Goal: Obtain resource: Download file/media

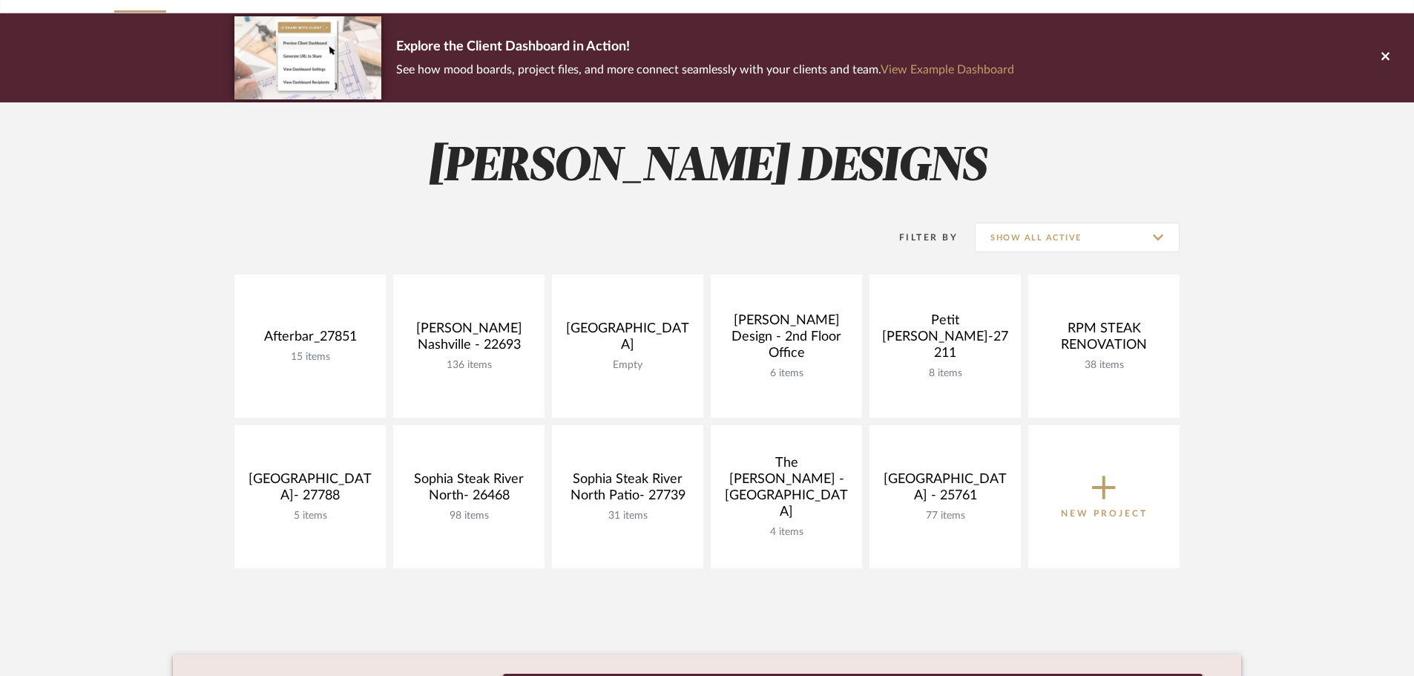
scroll to position [148, 0]
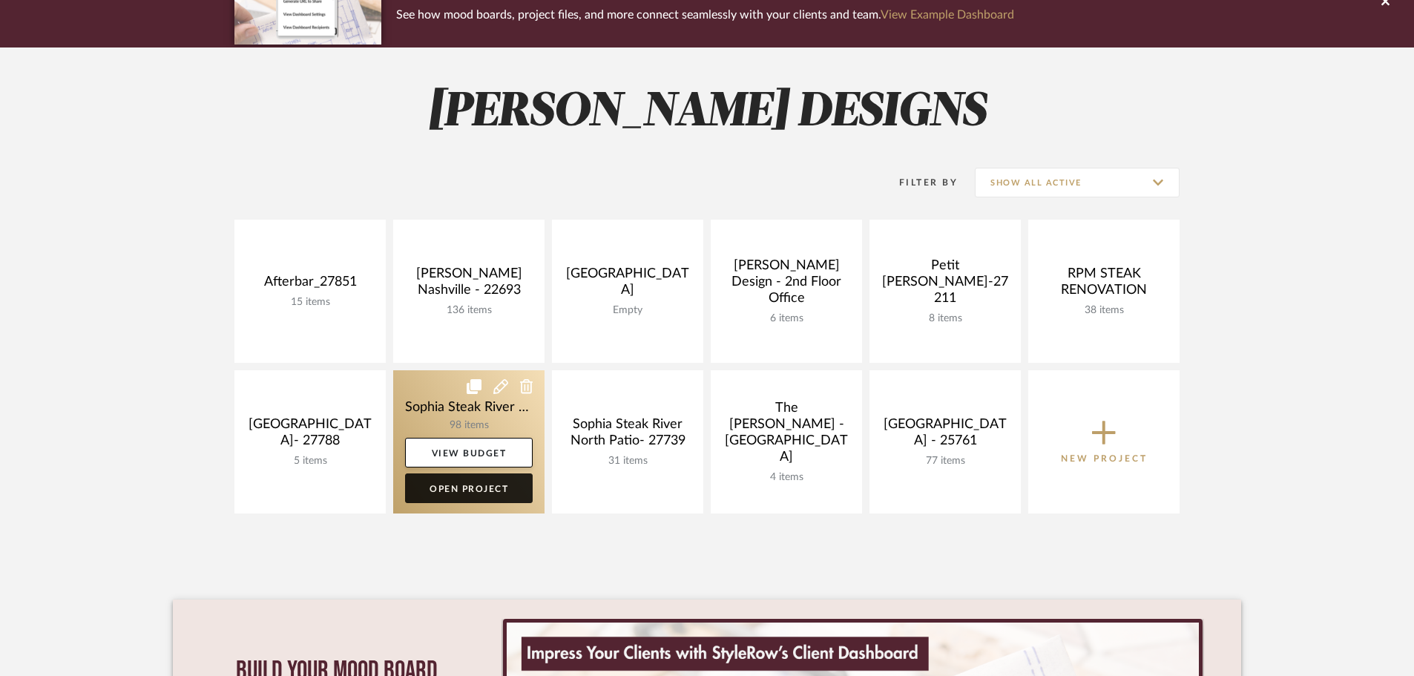
click at [485, 493] on link "Open Project" at bounding box center [469, 488] width 128 height 30
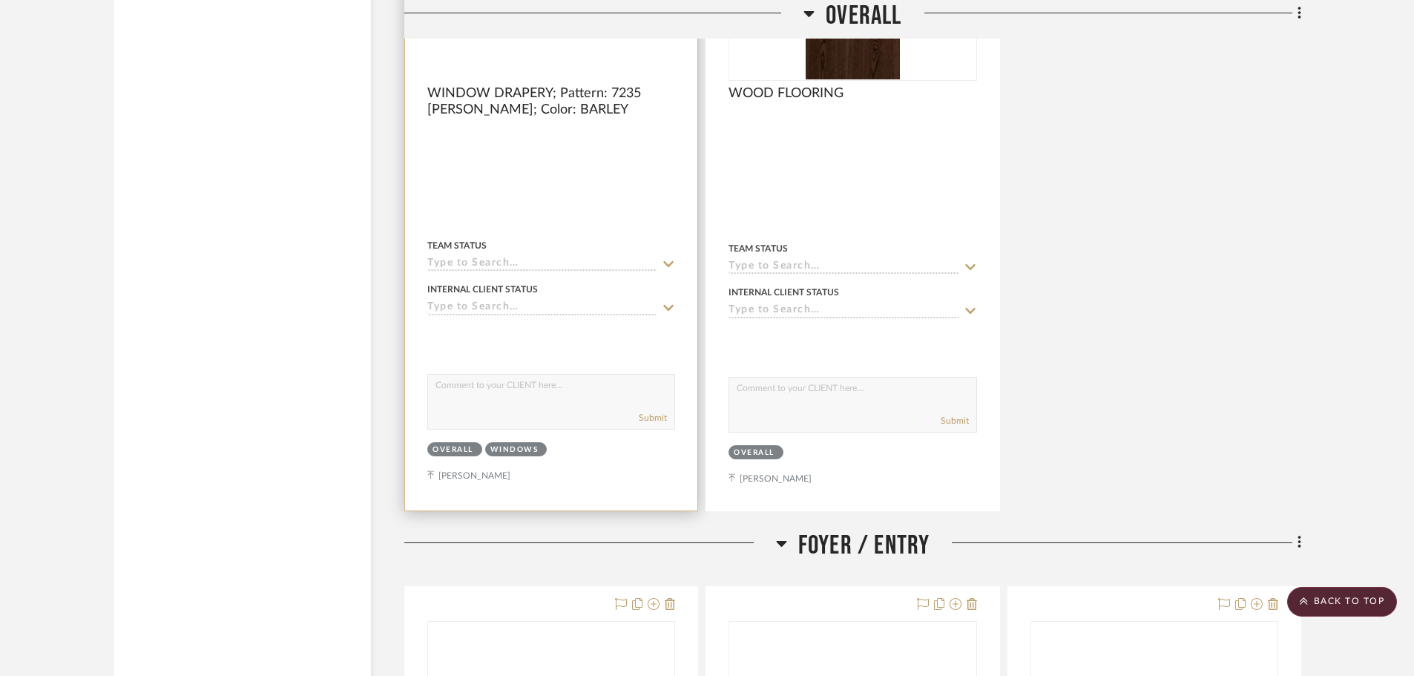
scroll to position [8905, 0]
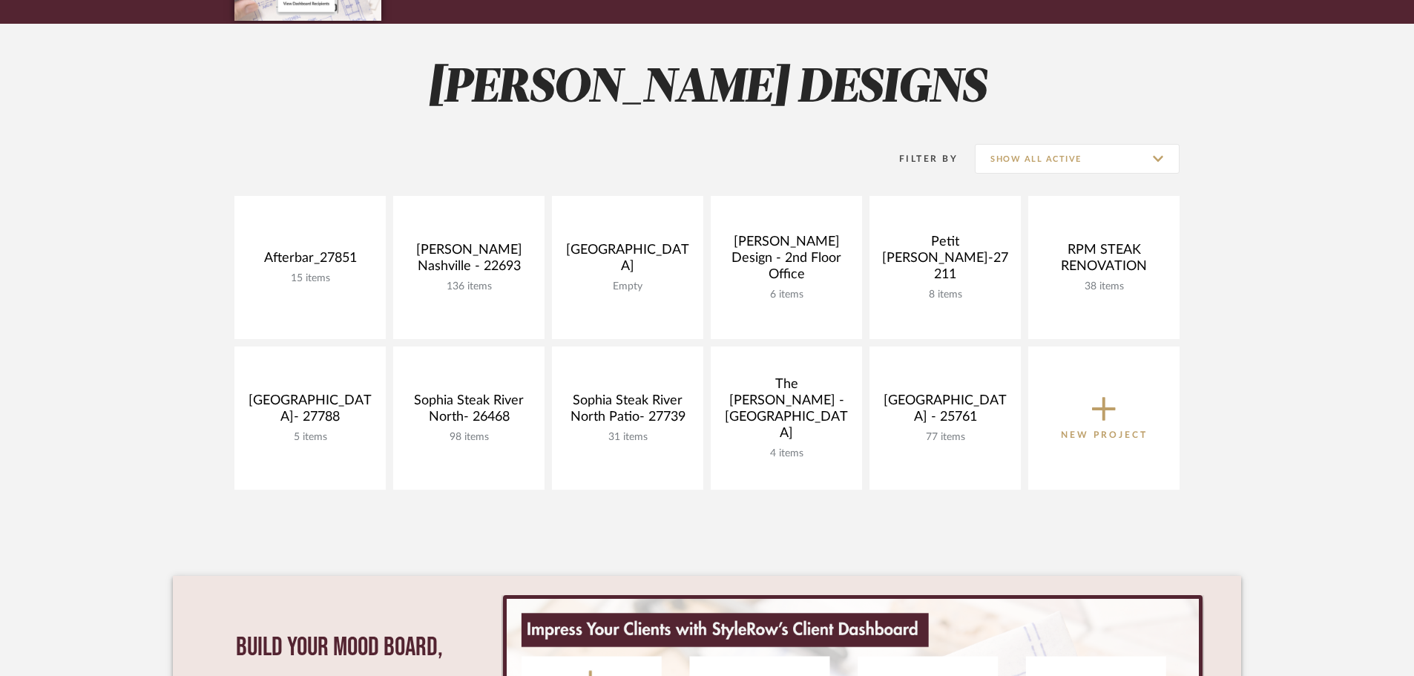
scroll to position [148, 0]
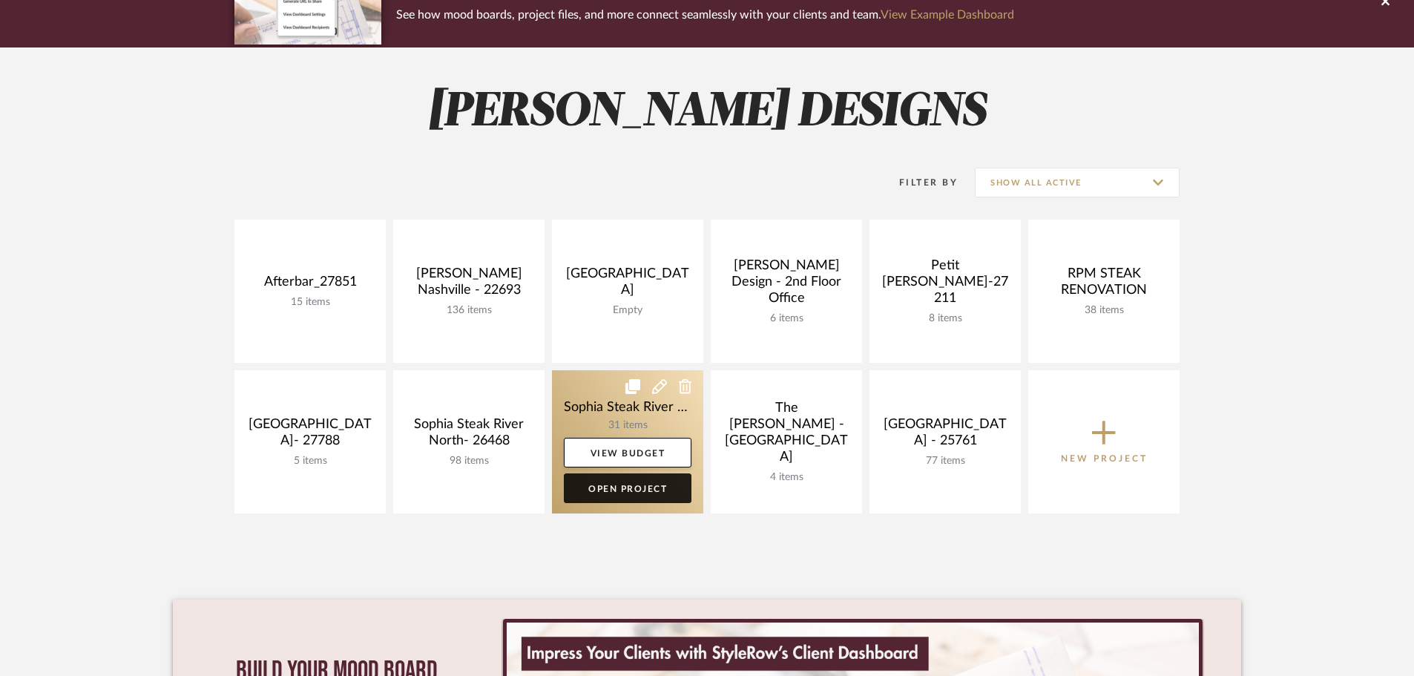
click at [639, 493] on link "Open Project" at bounding box center [628, 488] width 128 height 30
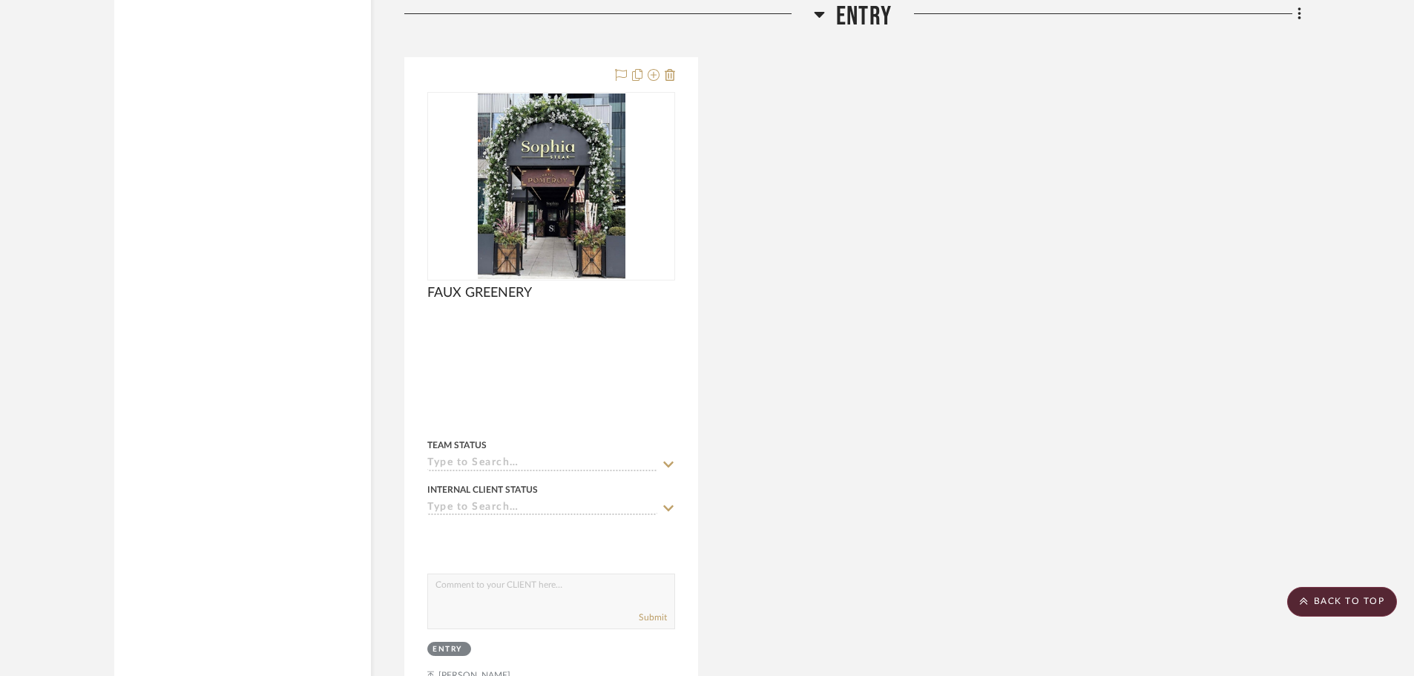
scroll to position [3859, 0]
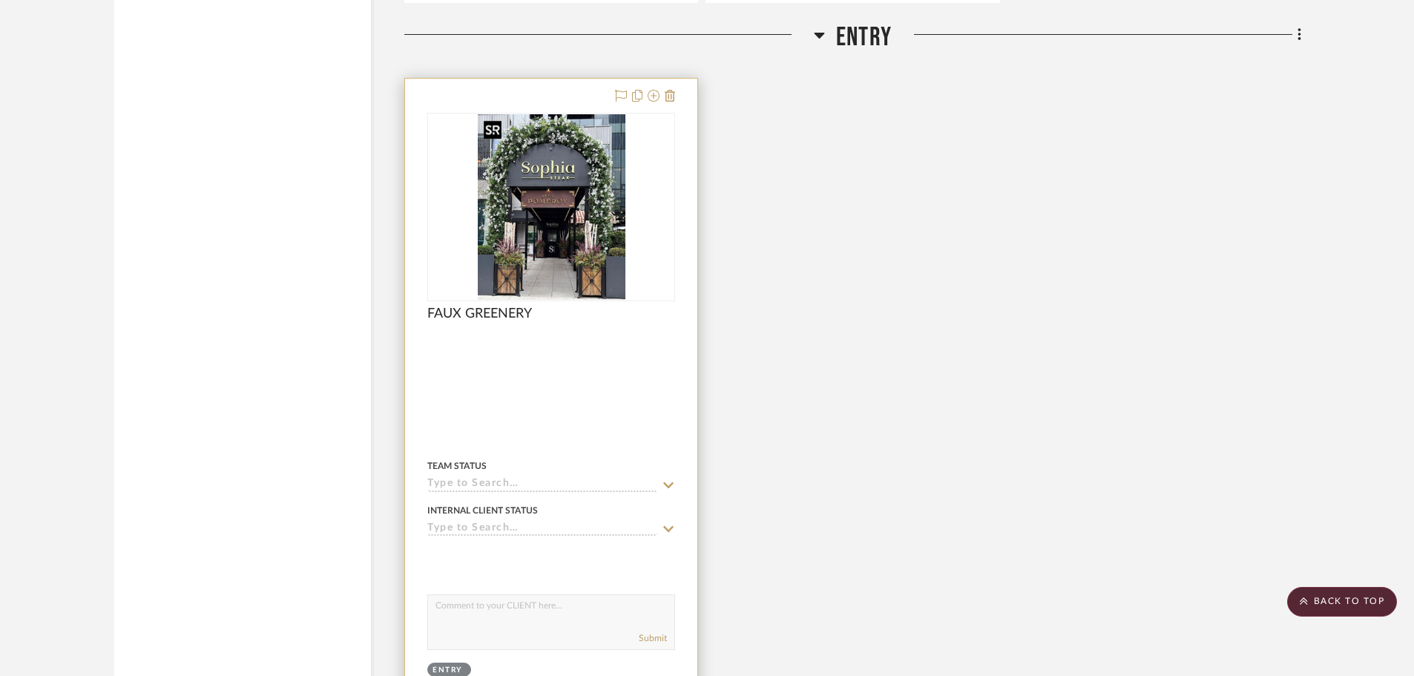
click at [0, 0] on img at bounding box center [0, 0] width 0 height 0
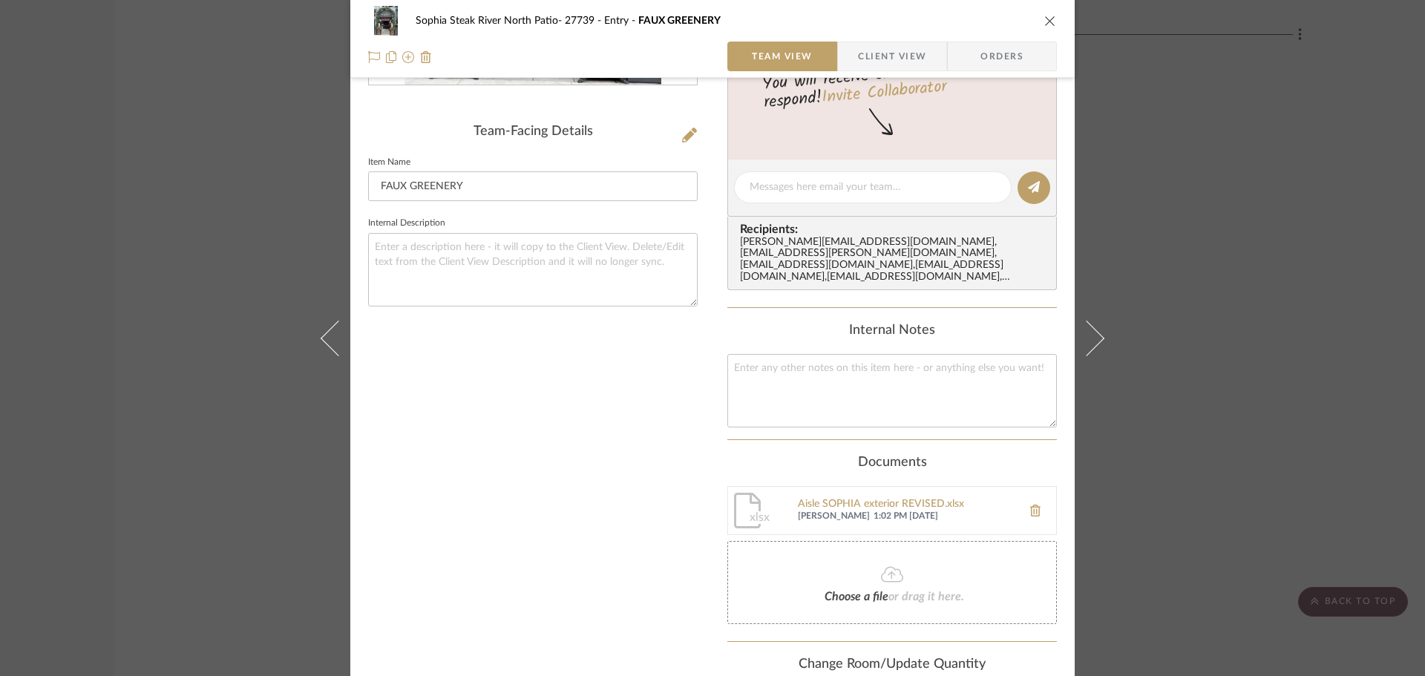
scroll to position [371, 0]
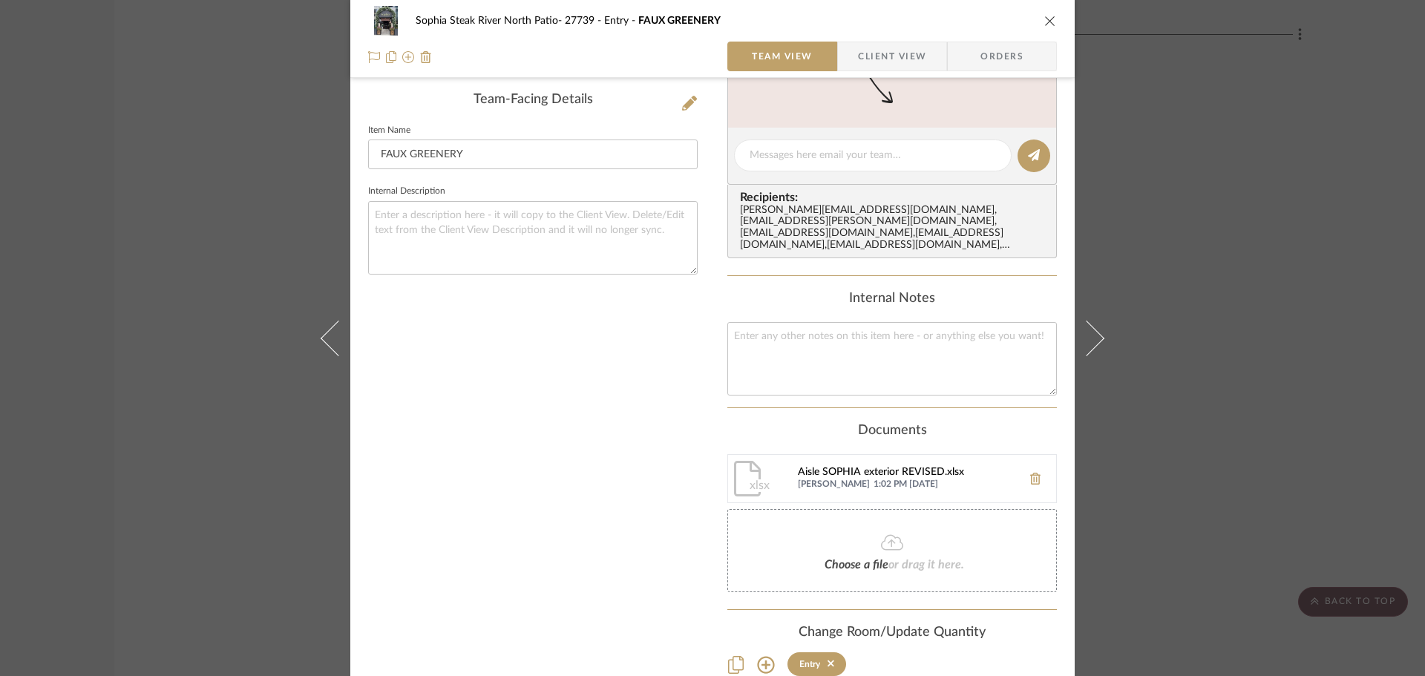
click at [833, 467] on div "Aisle SOPHIA exterior REVISED.xlsx" at bounding box center [906, 473] width 217 height 12
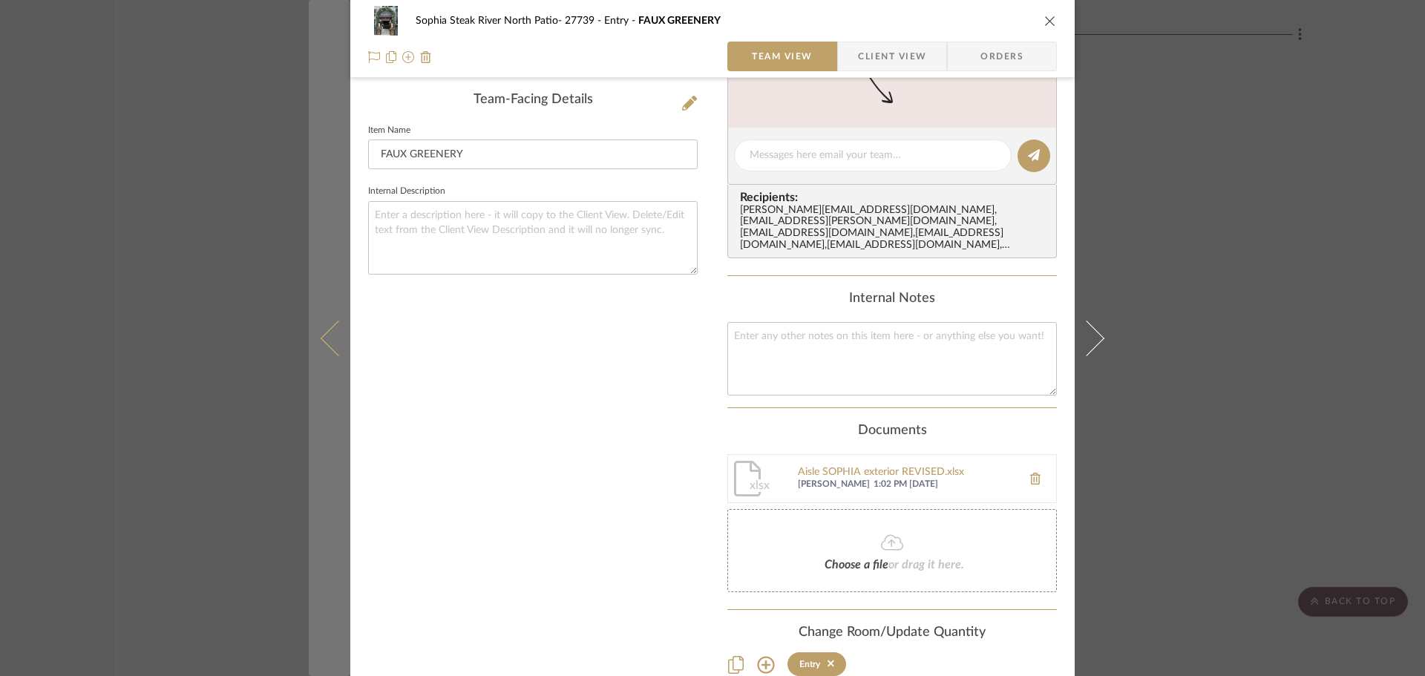
click at [309, 129] on button at bounding box center [330, 338] width 42 height 676
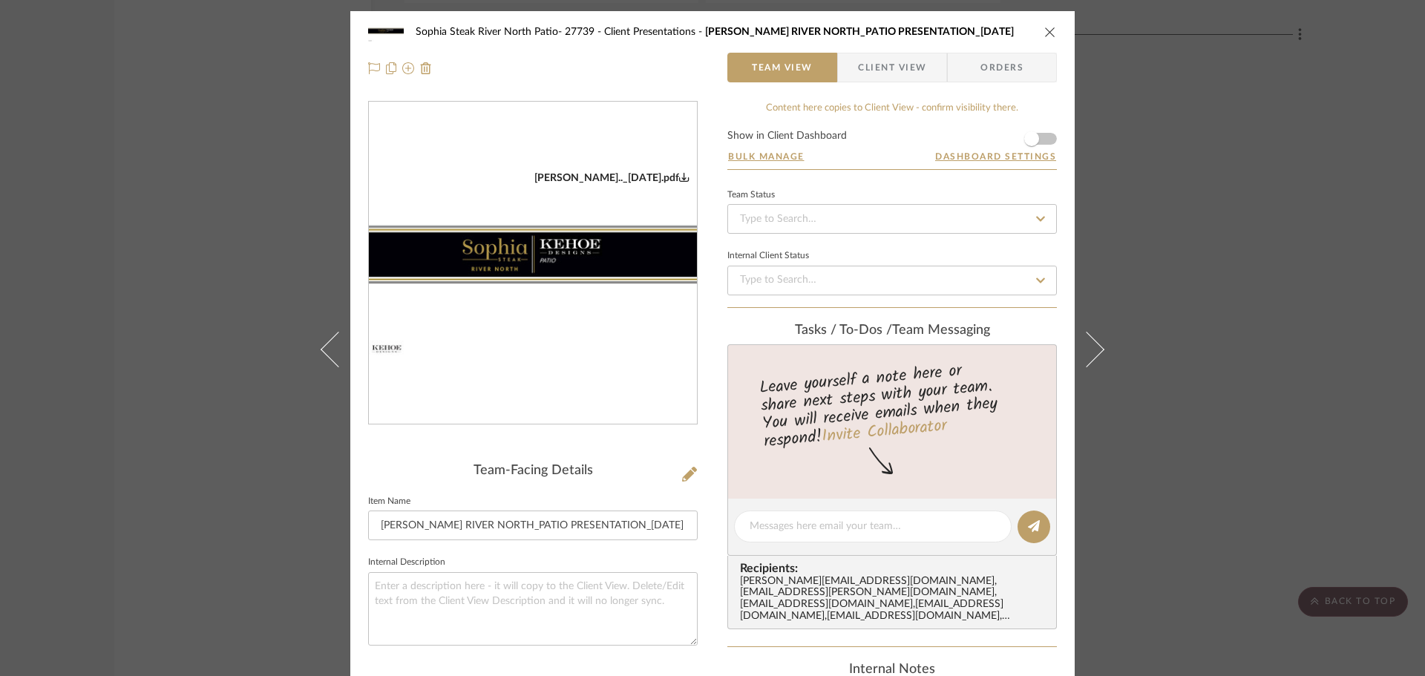
click at [214, 187] on div "Sophia Steak River North Patio- 27739 Client Presentations SOPHIA STEAK RIVER N…" at bounding box center [712, 338] width 1425 height 676
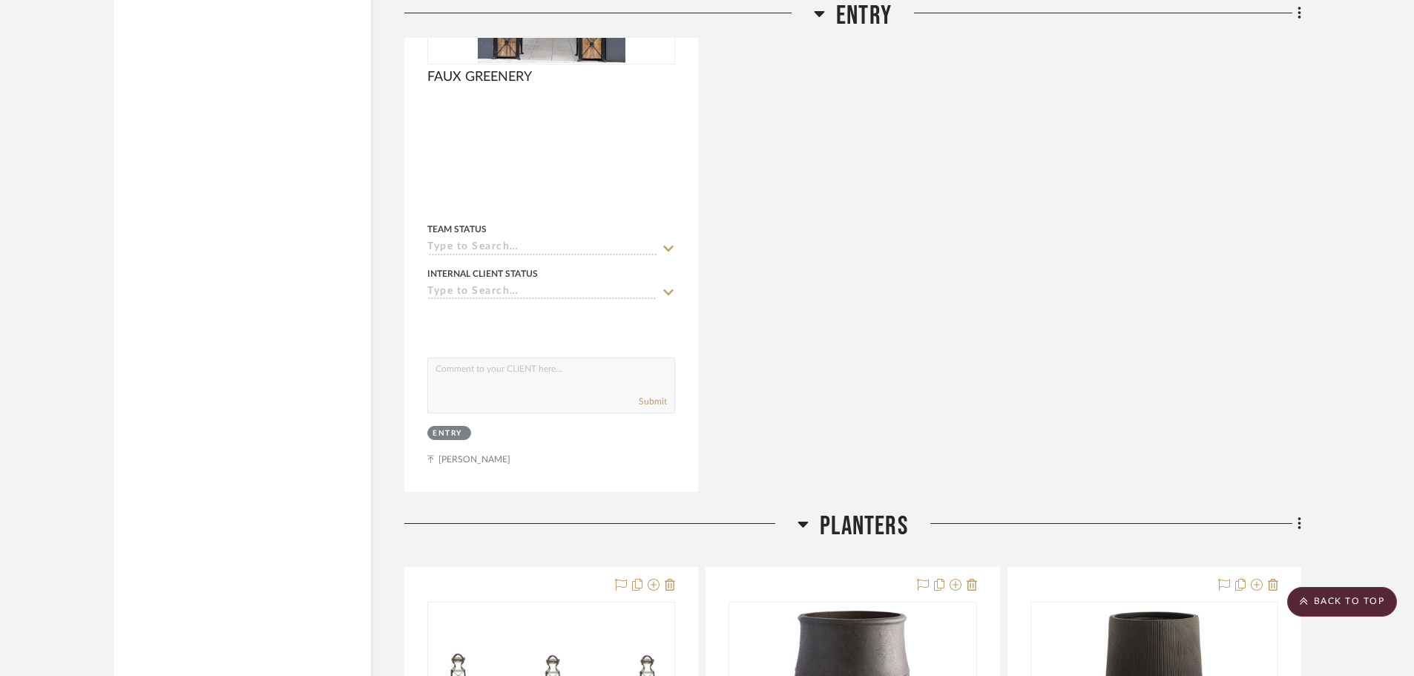
scroll to position [3859, 0]
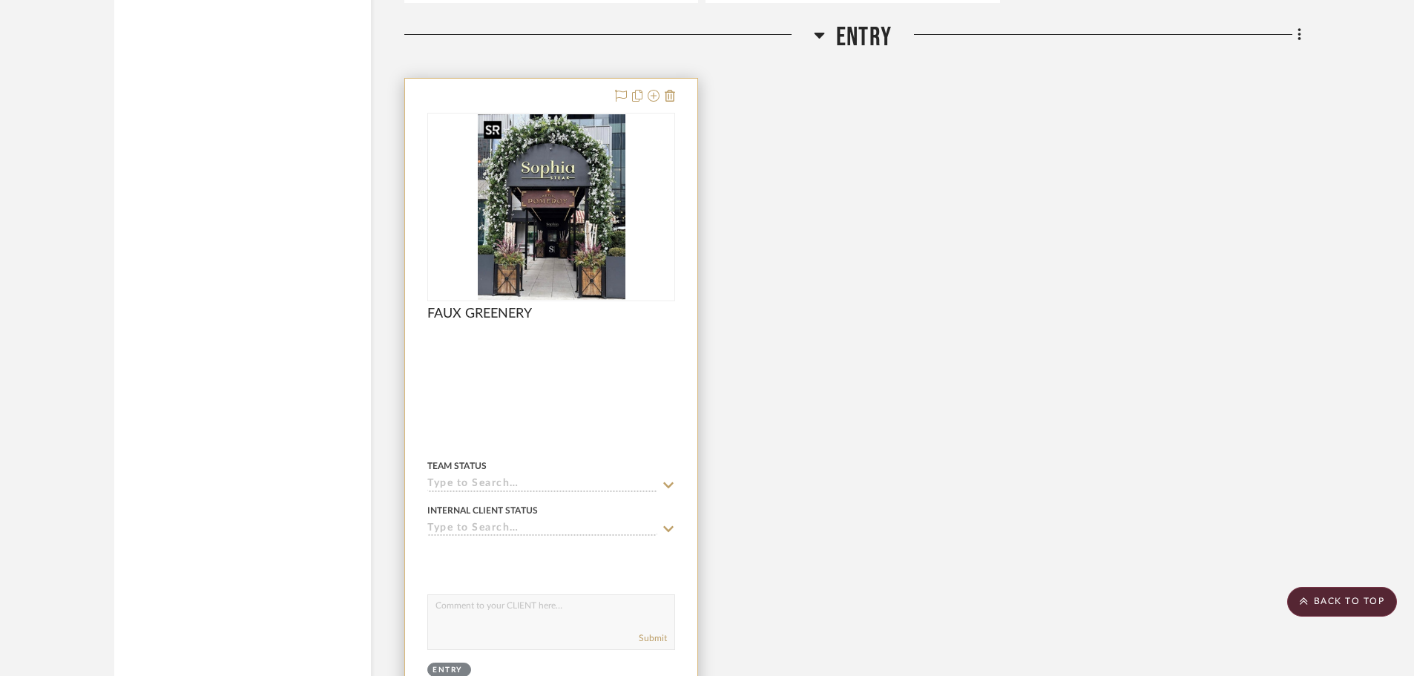
click at [536, 189] on img "0" at bounding box center [552, 207] width 148 height 186
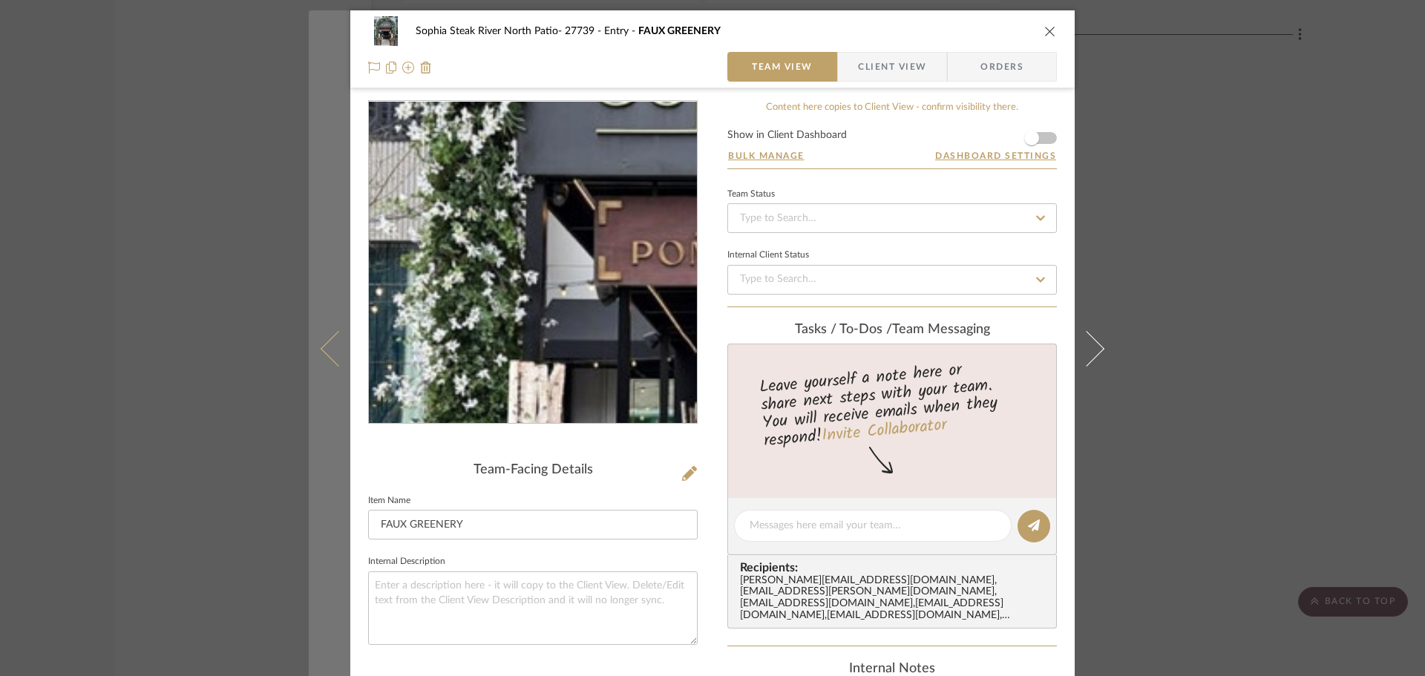
scroll to position [0, 0]
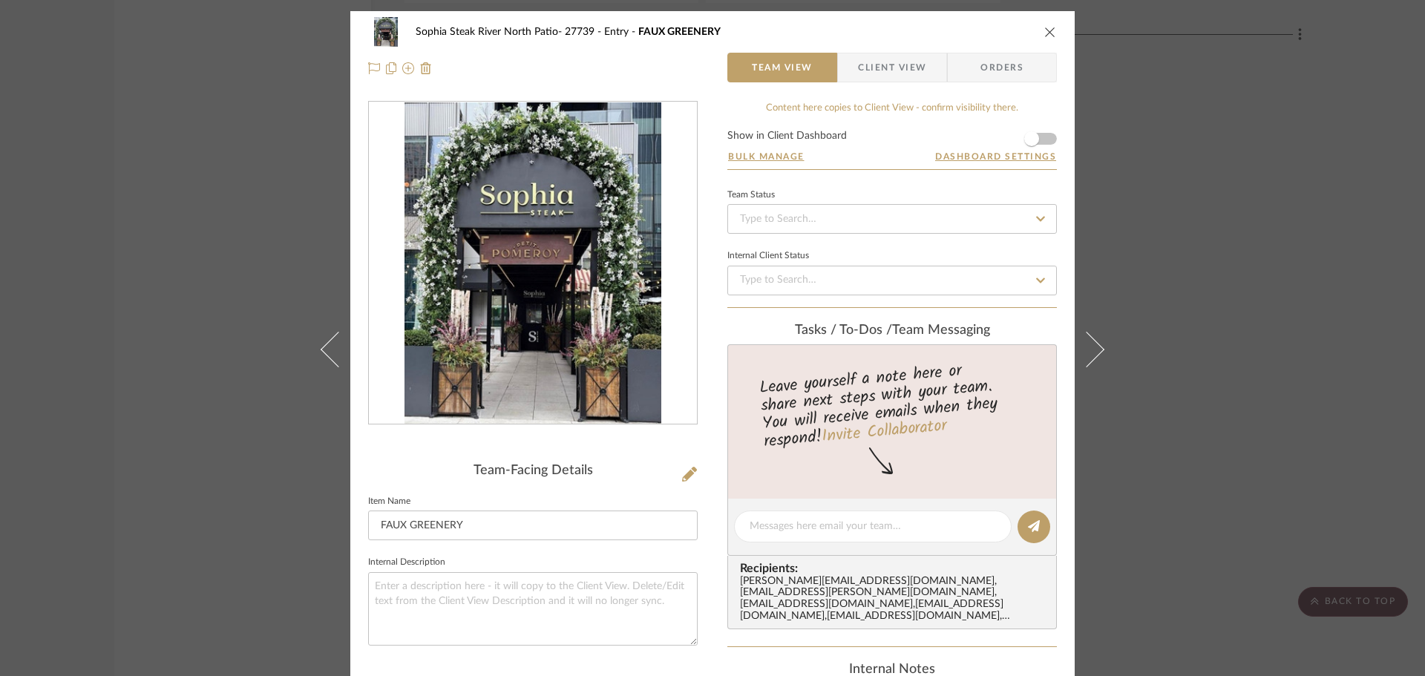
click at [215, 177] on div "Sophia Steak River North Patio- 27739 Entry FAUX GREENERY Team View Client View…" at bounding box center [712, 338] width 1425 height 676
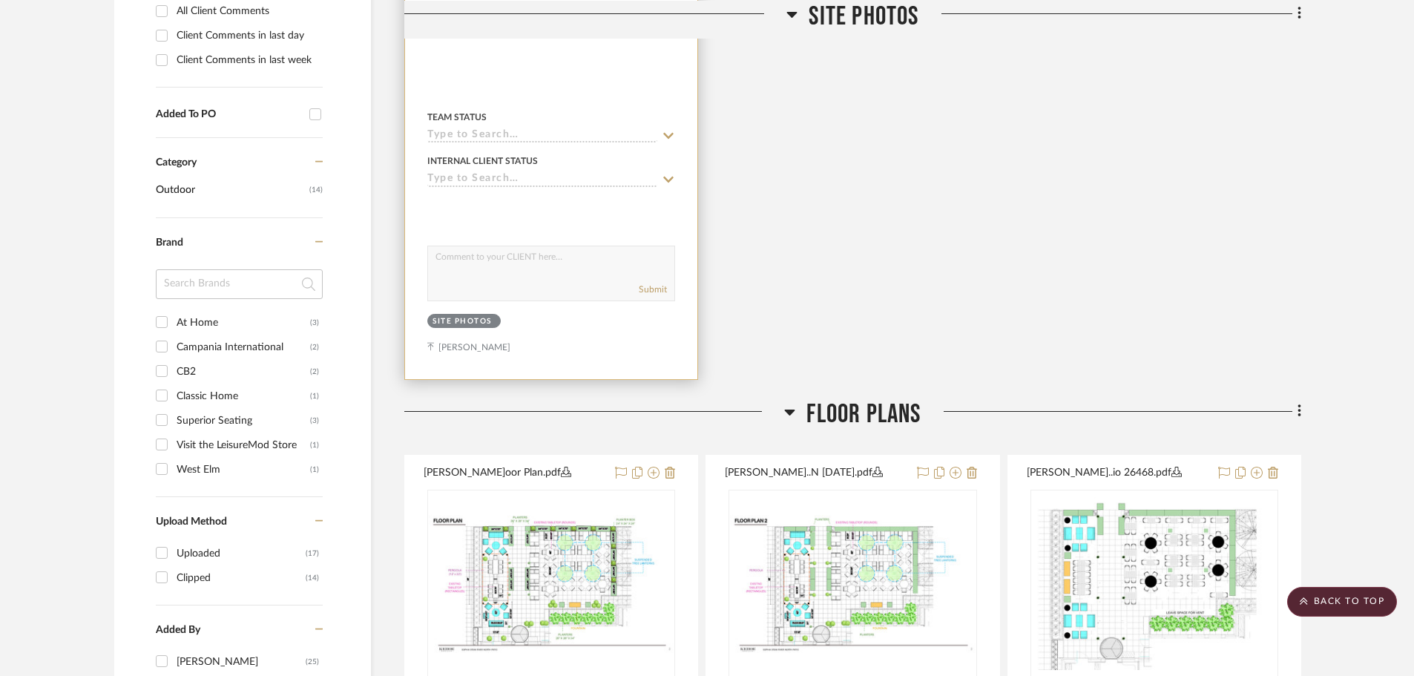
scroll to position [890, 0]
